Goal: Find contact information: Find contact information

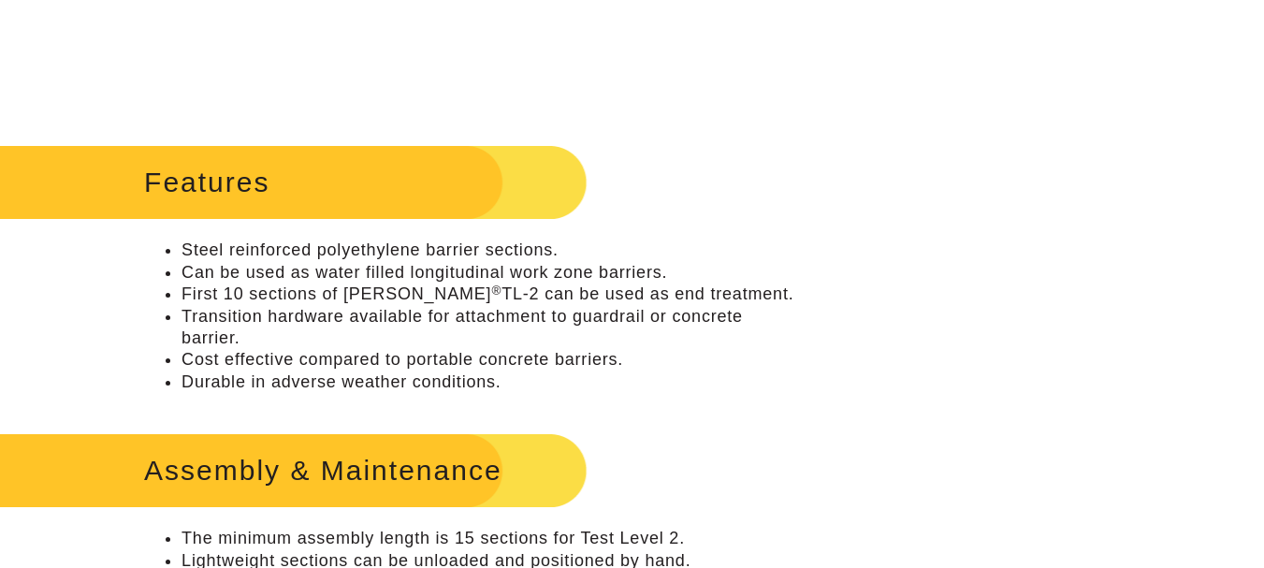
scroll to position [1216, 0]
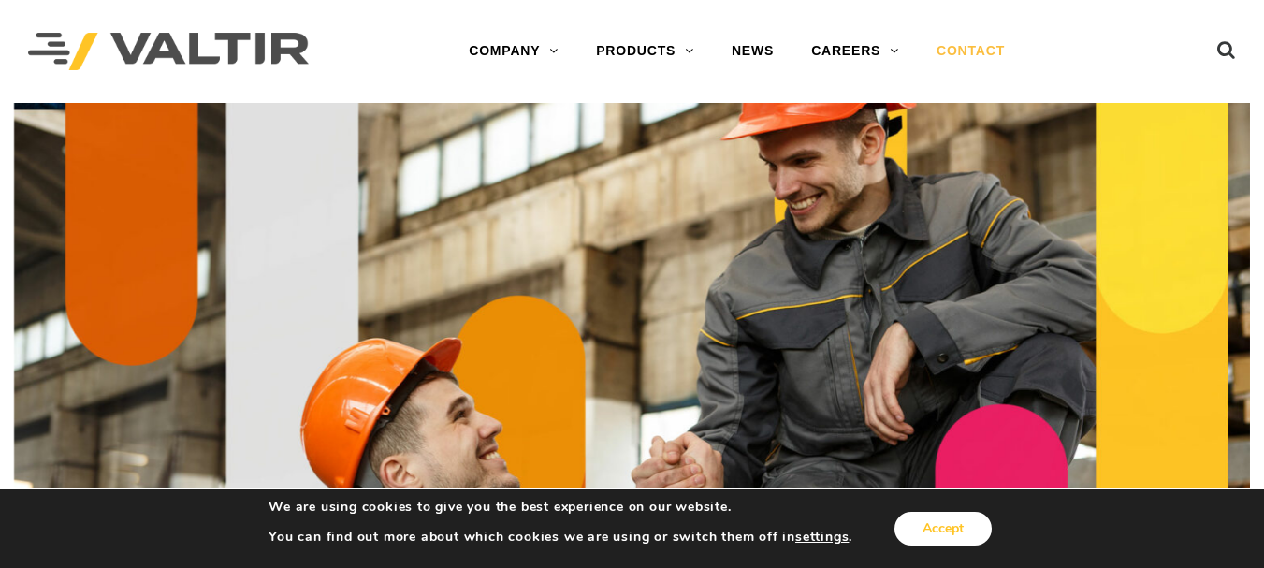
click at [948, 527] on button "Accept" at bounding box center [942, 529] width 97 height 34
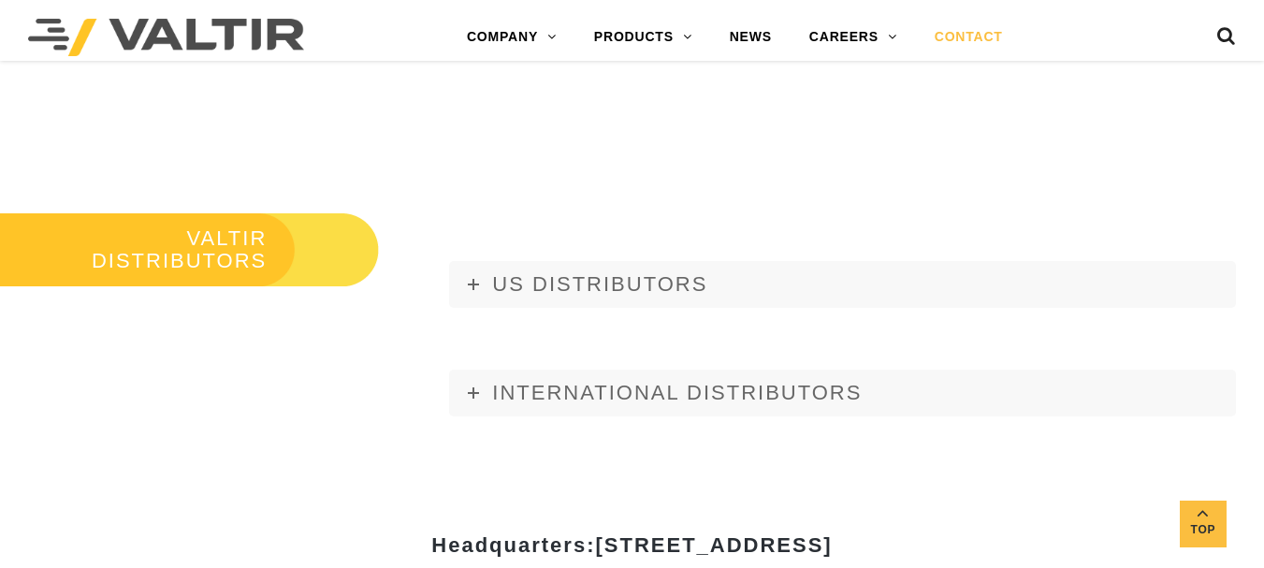
scroll to position [2058, 0]
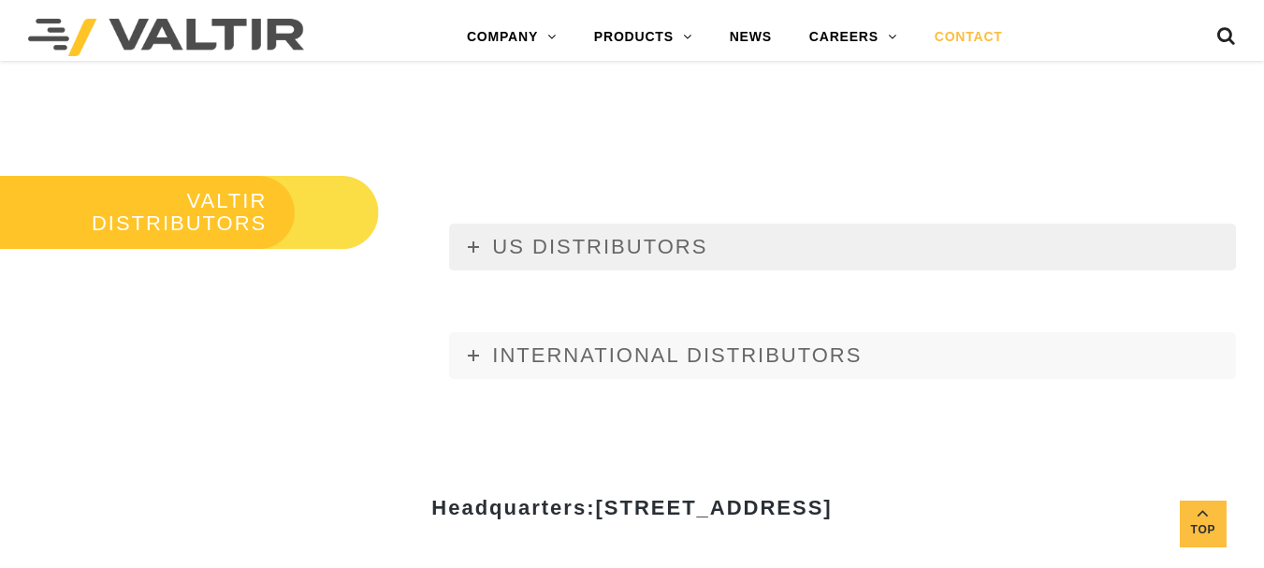
click at [485, 236] on link "US DISTRIBUTORS" at bounding box center [842, 247] width 787 height 47
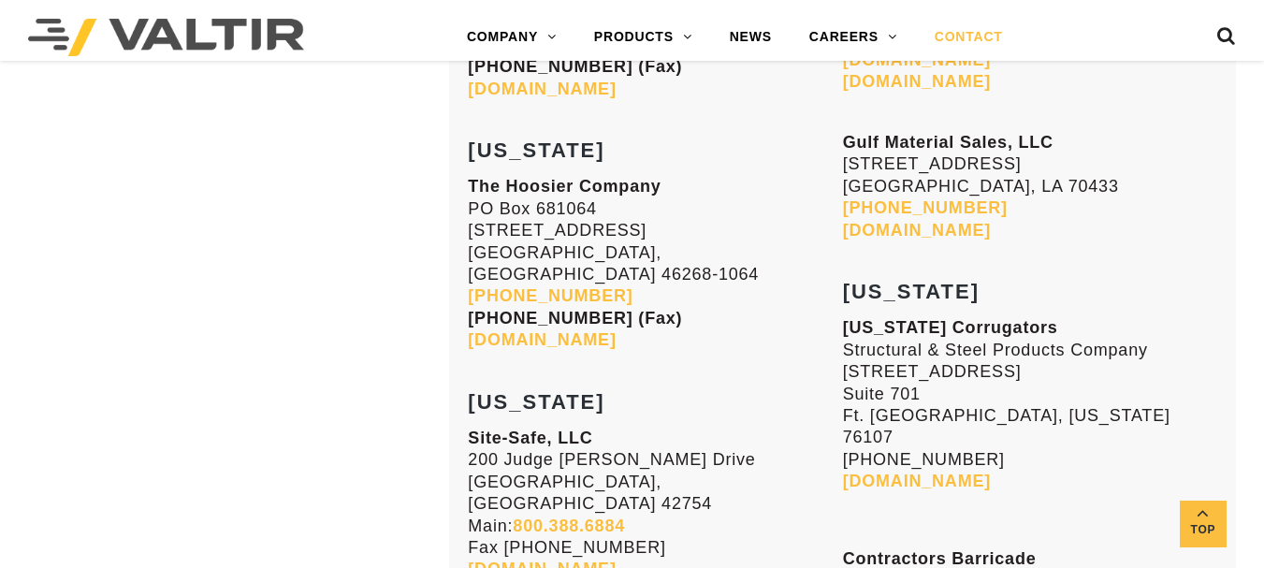
scroll to position [6174, 0]
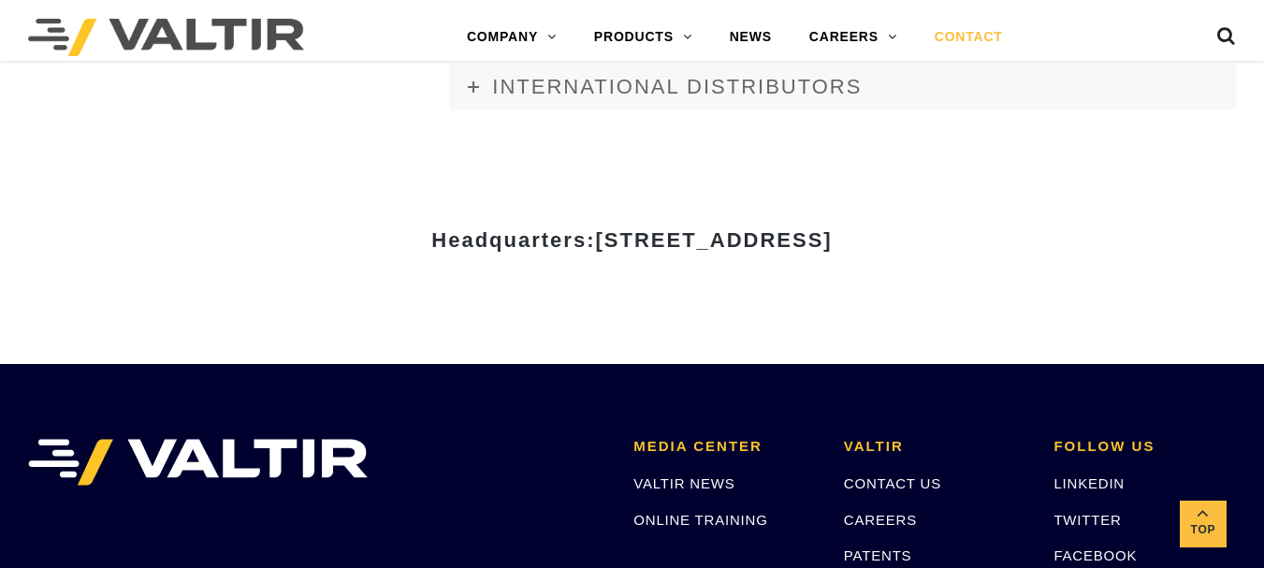
scroll to position [8170, 0]
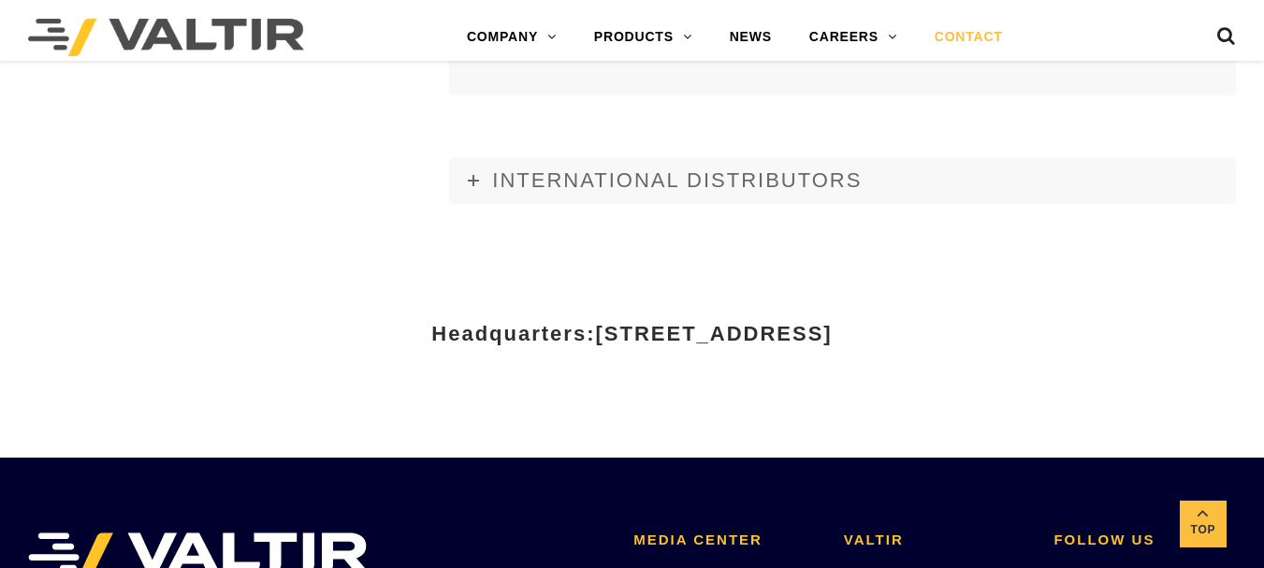
click at [879, 567] on link "CONTACT US" at bounding box center [892, 577] width 97 height 16
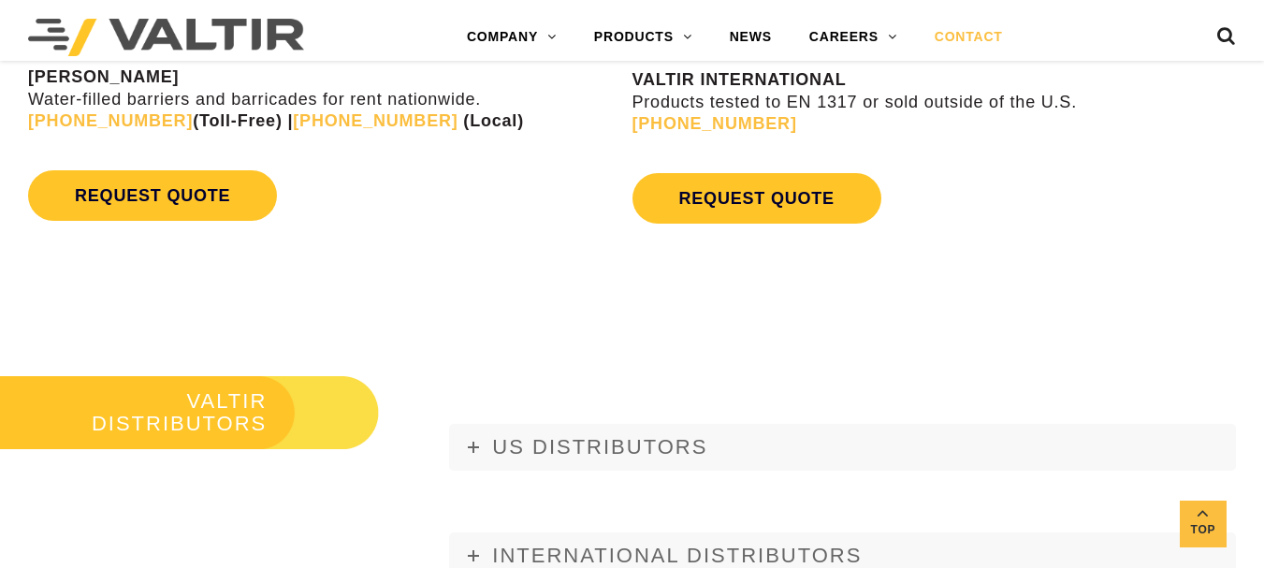
scroll to position [1965, 0]
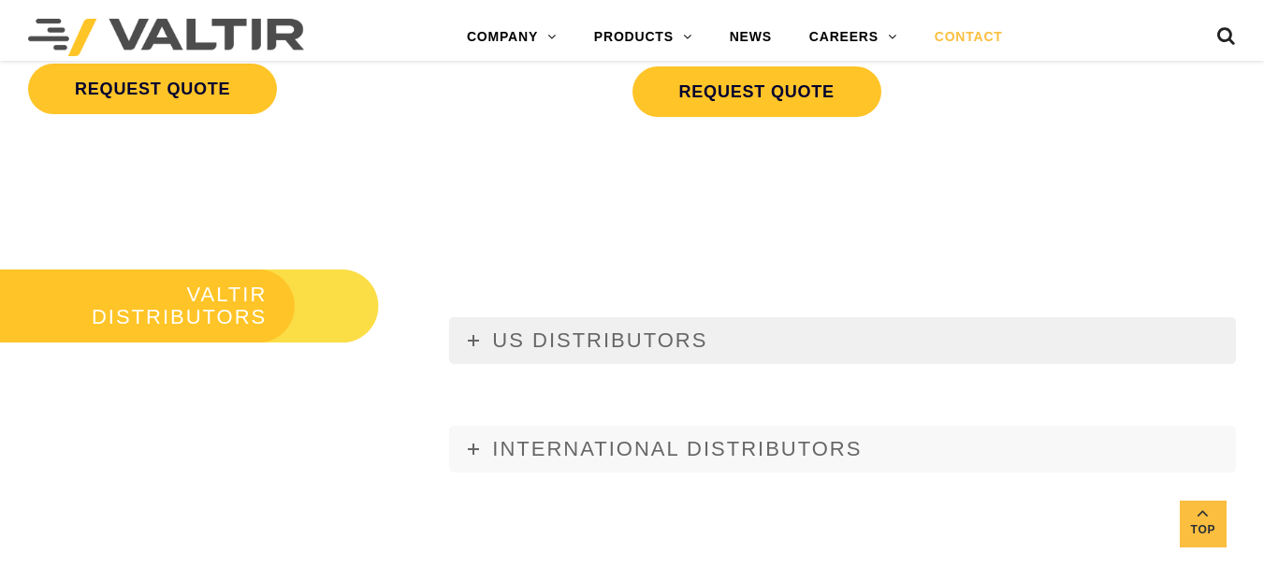
click at [467, 333] on link "US DISTRIBUTORS" at bounding box center [842, 340] width 787 height 47
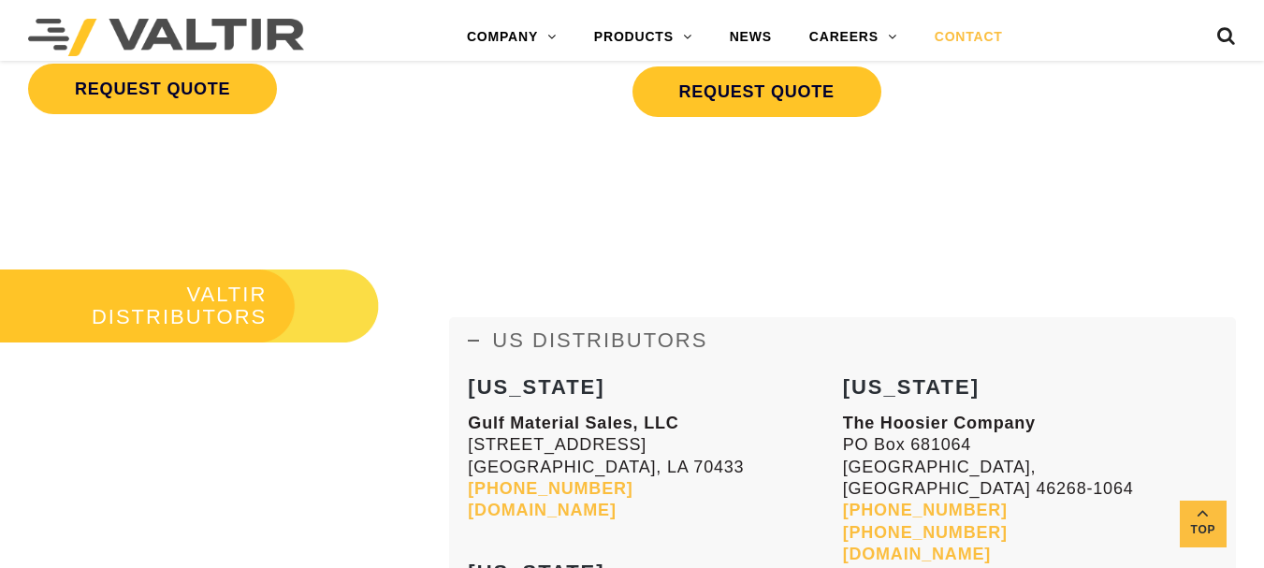
click at [470, 339] on icon at bounding box center [473, 340] width 11 height 11
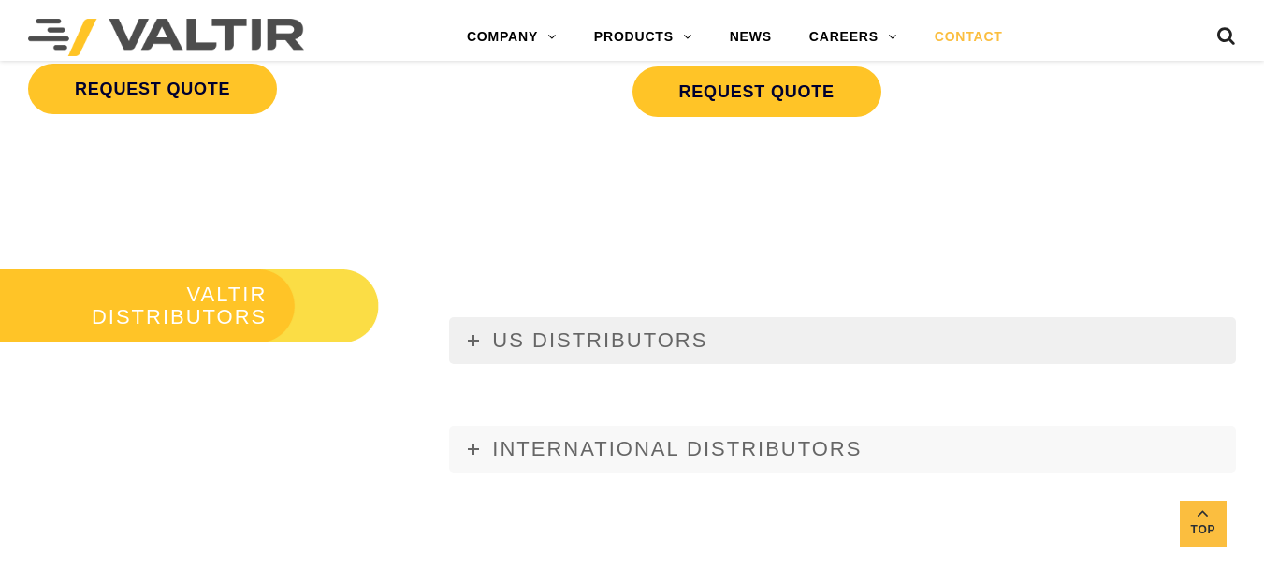
click at [470, 339] on icon at bounding box center [473, 340] width 11 height 11
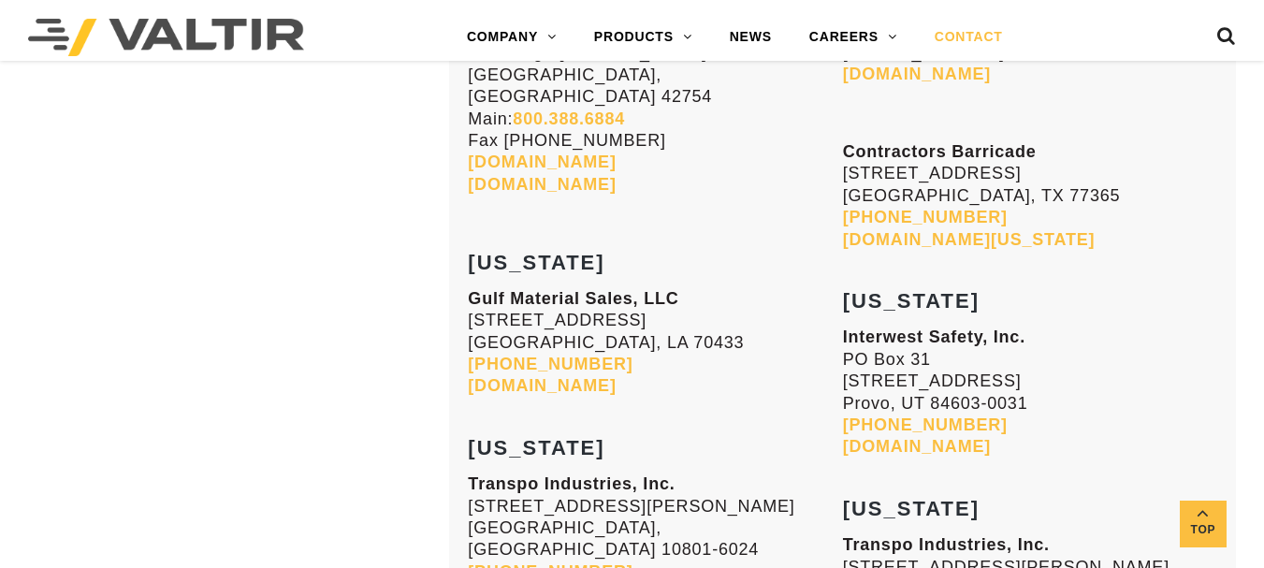
scroll to position [6361, 0]
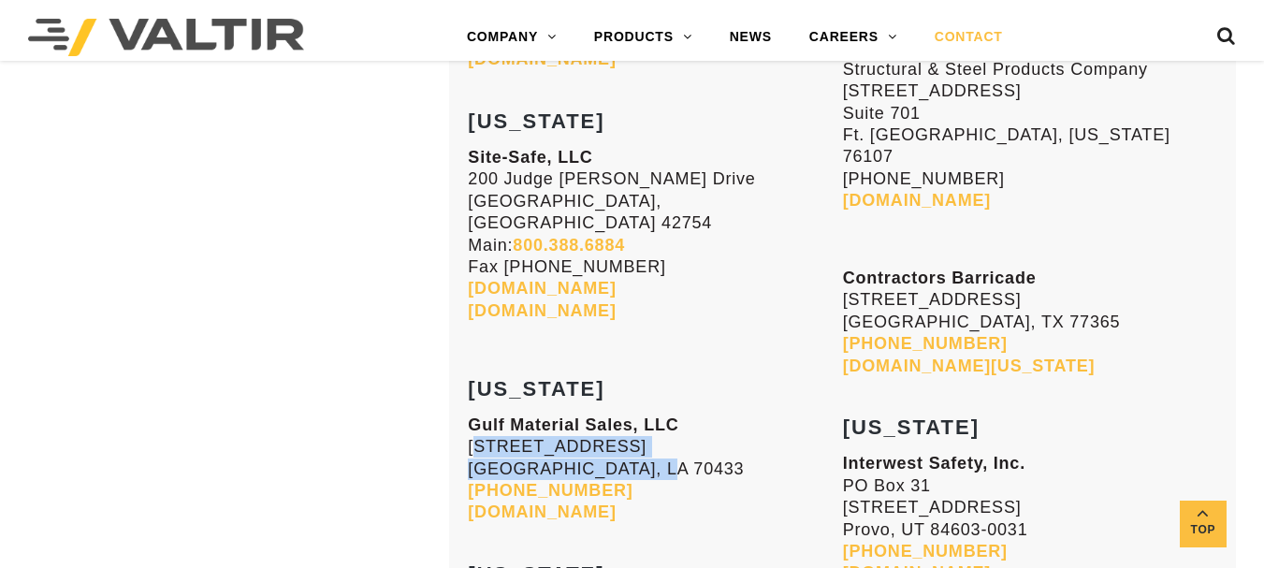
drag, startPoint x: 638, startPoint y: 248, endPoint x: 451, endPoint y: 224, distance: 188.7
copy p "70393 Bravo Street Covington, LA 70433"
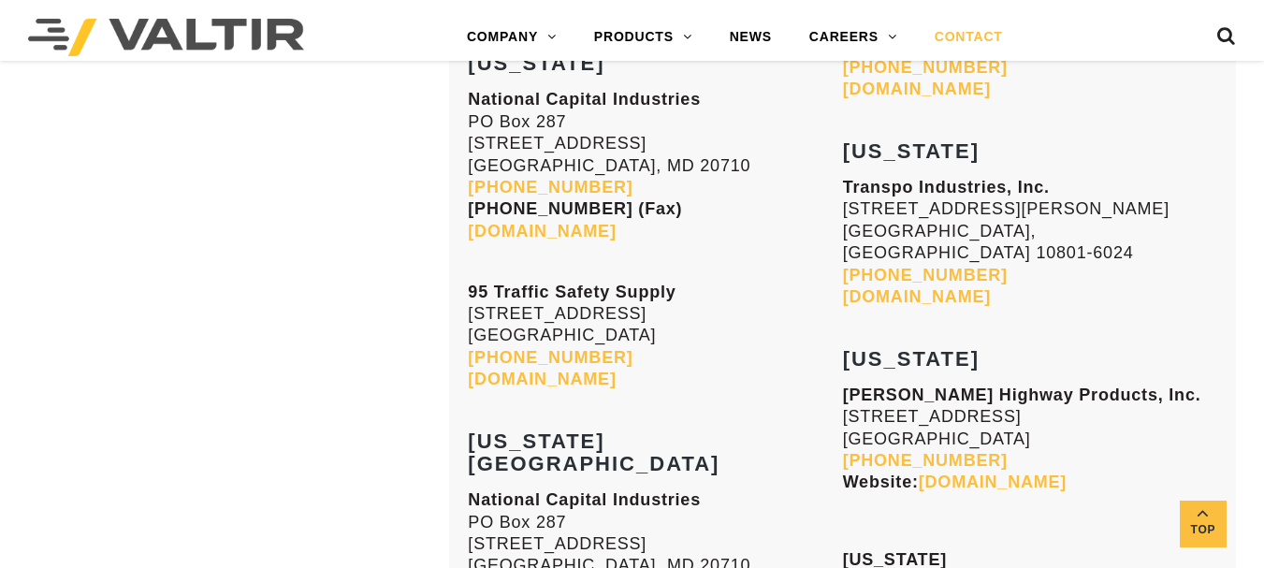
scroll to position [3742, 0]
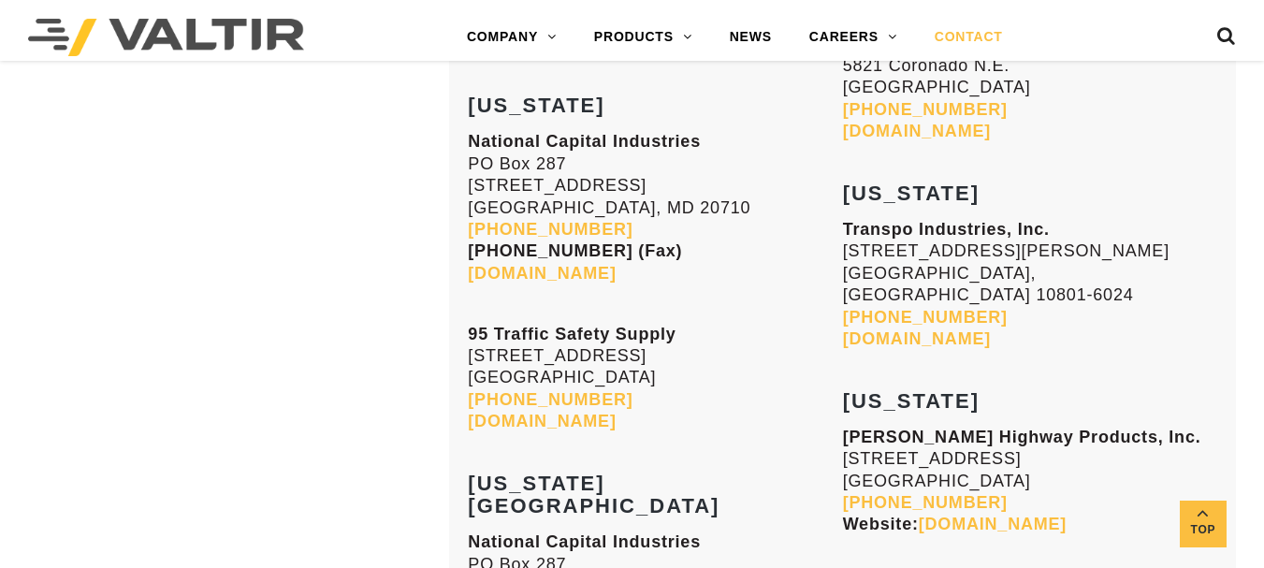
click at [970, 38] on link "CONTACT" at bounding box center [969, 37] width 106 height 37
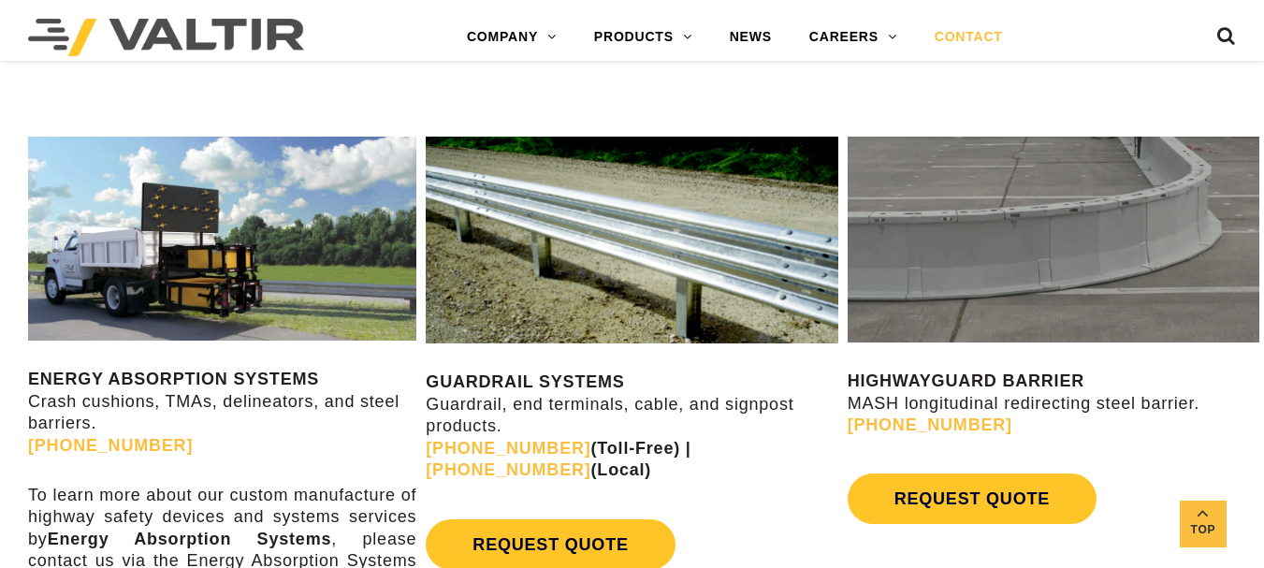
scroll to position [842, 0]
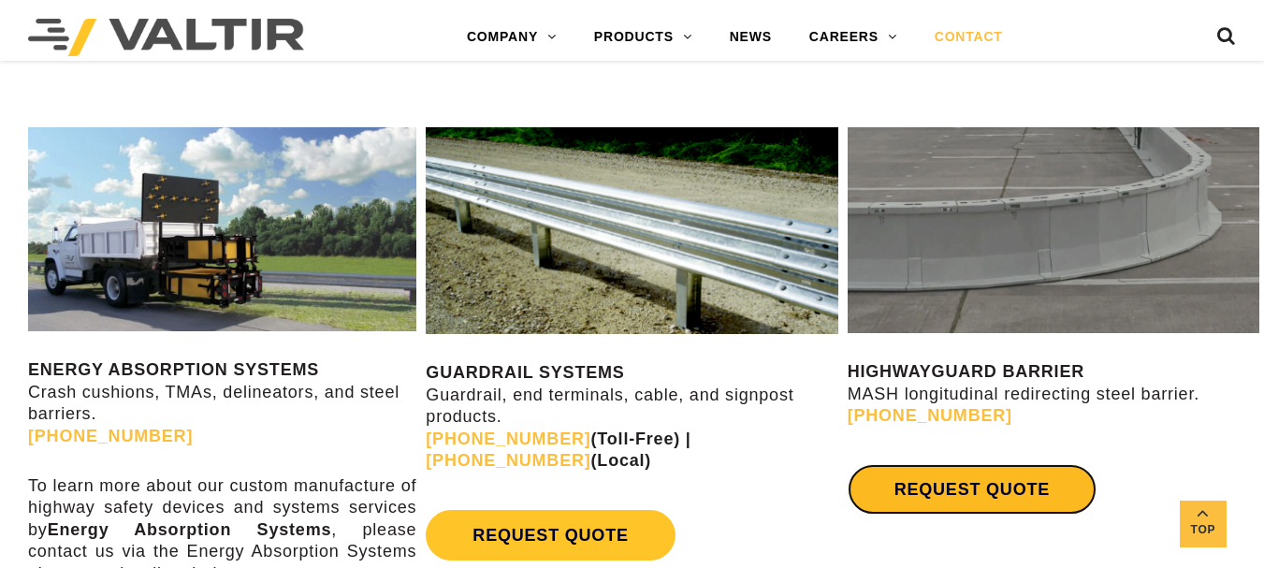
click at [979, 495] on link "REQUEST QUOTE" at bounding box center [972, 489] width 249 height 51
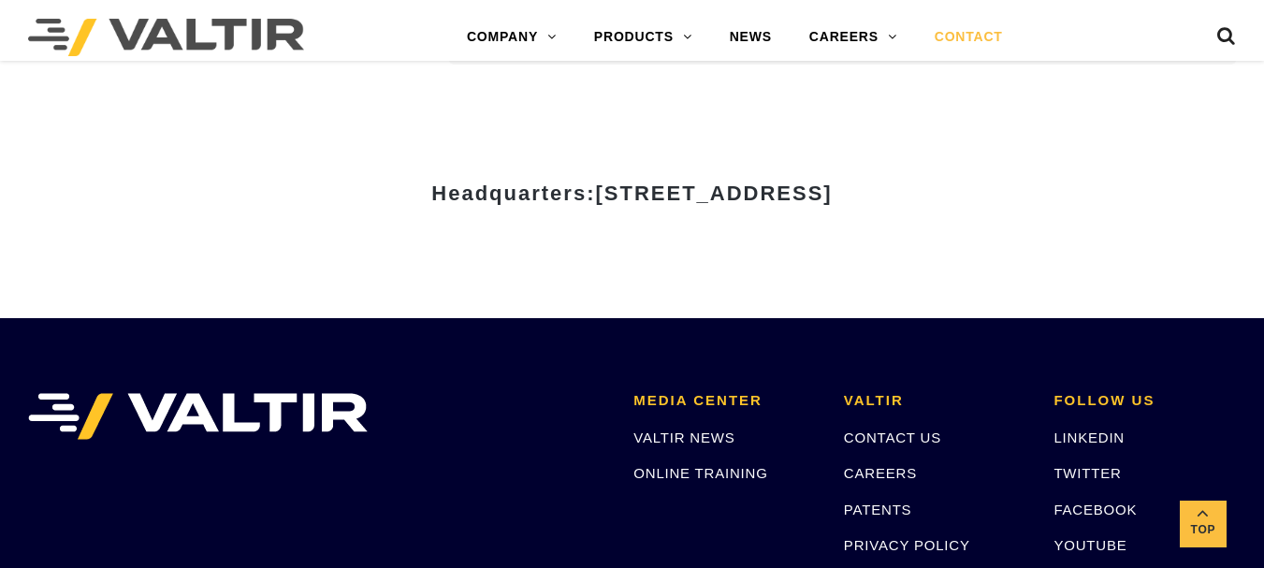
scroll to position [2355, 0]
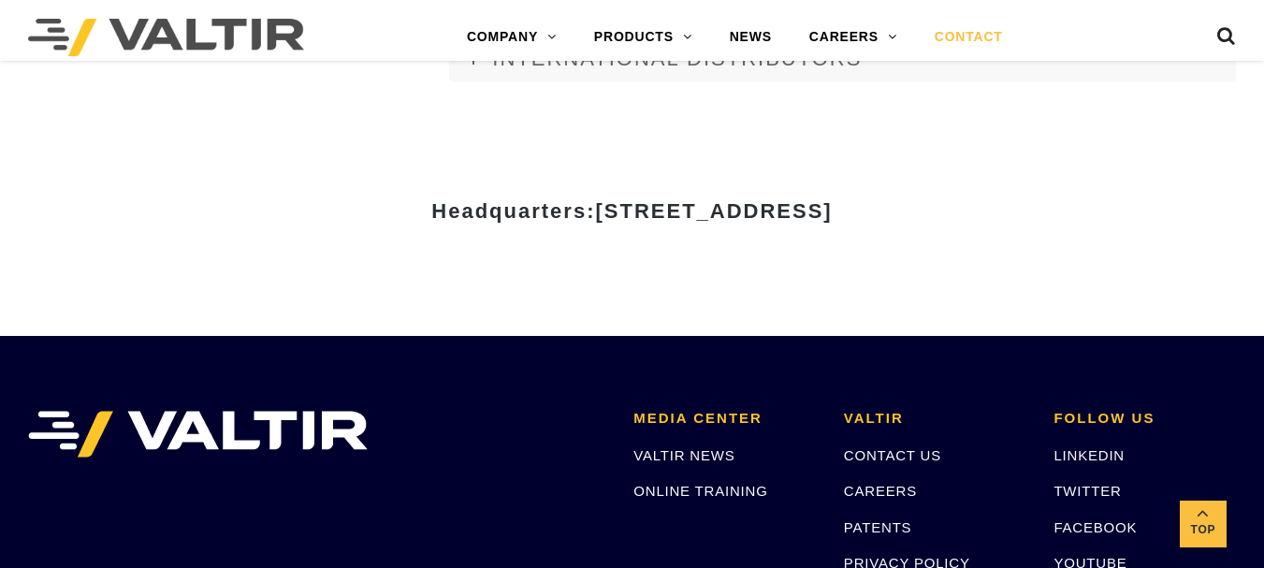
drag, startPoint x: 1014, startPoint y: 209, endPoint x: 413, endPoint y: 216, distance: 600.6
click at [595, 216] on span "15601 Dallas Parkway, Suite 525 | Addison, TX 75001" at bounding box center [713, 210] width 237 height 23
copy span "15601 Dallas Parkway, Suite 525 | Addison, TX 75001"
